Goal: Information Seeking & Learning: Learn about a topic

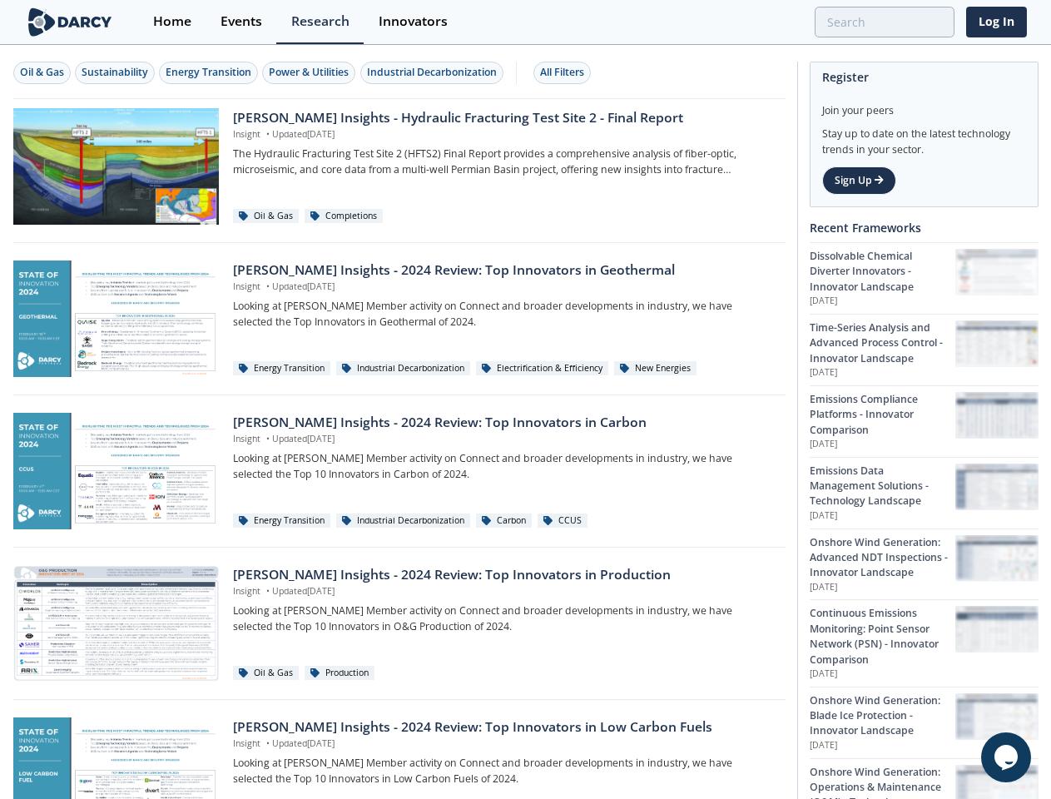
click at [42, 72] on div "Oil & Gas" at bounding box center [42, 72] width 44 height 15
click at [116, 72] on div "Sustainability" at bounding box center [115, 72] width 67 height 15
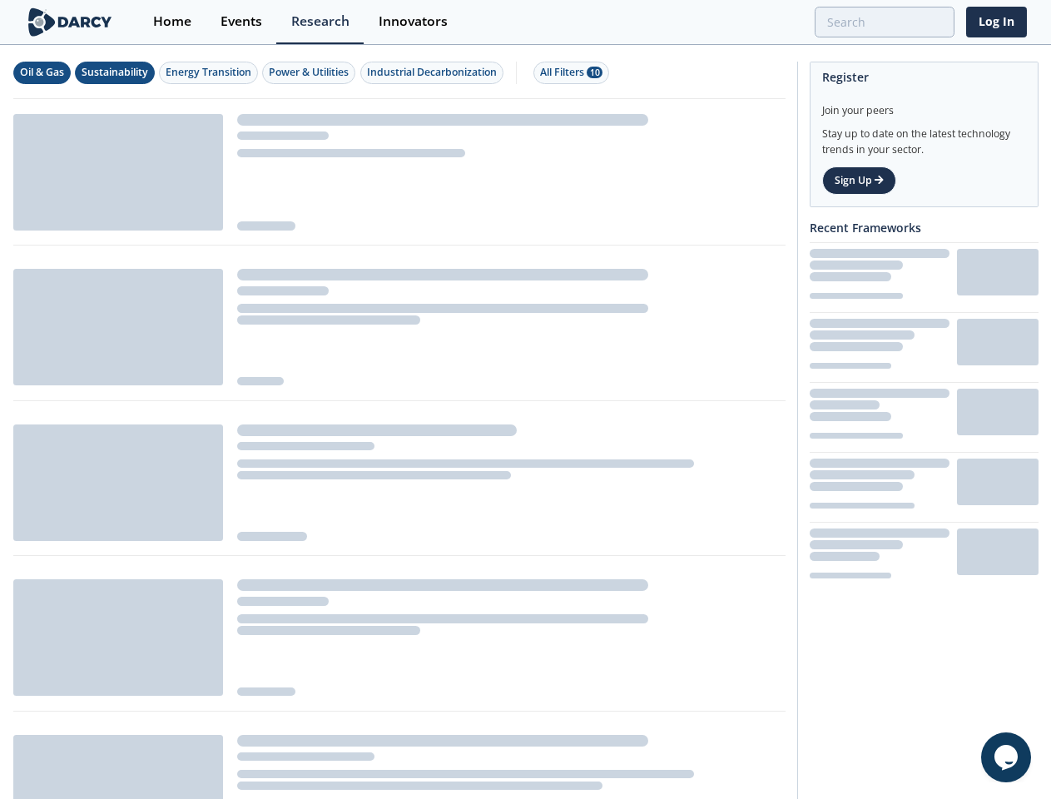
click at [210, 72] on div "Energy Transition" at bounding box center [209, 72] width 86 height 15
click at [311, 72] on div "Power & Utilities" at bounding box center [309, 72] width 80 height 15
click at [434, 72] on div "Industrial Decarbonization" at bounding box center [432, 72] width 130 height 15
